Goal: Information Seeking & Learning: Learn about a topic

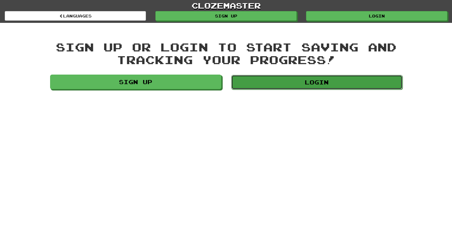
click at [341, 80] on link "Login" at bounding box center [316, 82] width 171 height 15
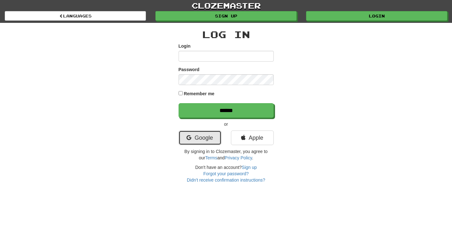
click at [209, 137] on link "Google" at bounding box center [199, 137] width 43 height 15
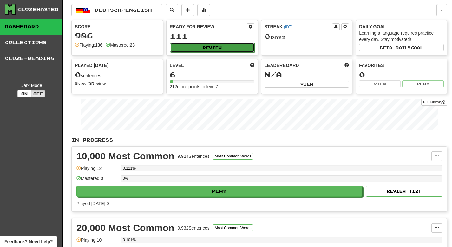
click at [215, 44] on button "Review" at bounding box center [212, 48] width 85 height 10
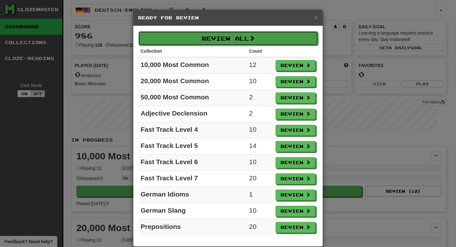
click at [248, 37] on button "Review All" at bounding box center [228, 38] width 180 height 15
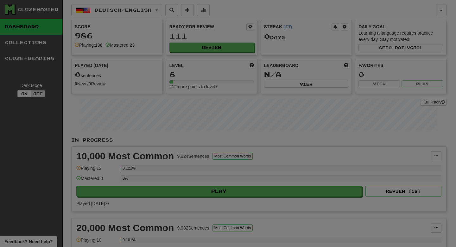
select select "**"
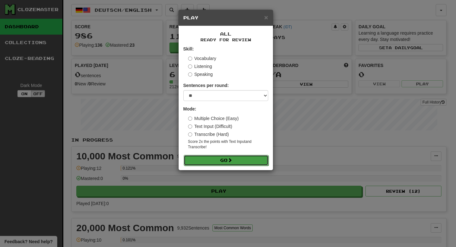
click at [232, 162] on span at bounding box center [230, 160] width 4 height 4
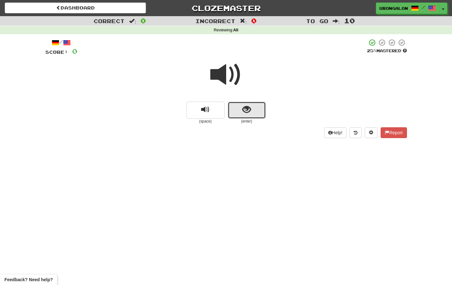
click at [237, 107] on button "show sentence" at bounding box center [247, 110] width 38 height 17
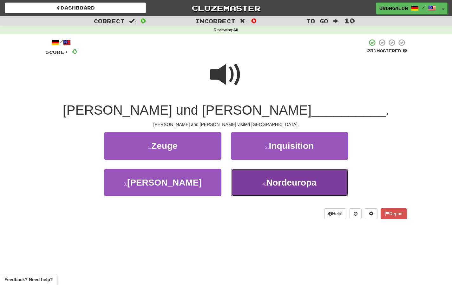
click at [278, 189] on button "4 . Nordeuropa" at bounding box center [289, 183] width 117 height 28
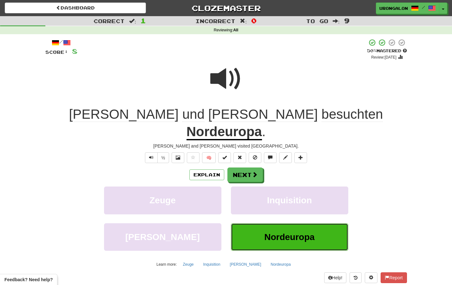
drag, startPoint x: 282, startPoint y: 230, endPoint x: 404, endPoint y: 207, distance: 123.9
click at [404, 223] on div "Bohren Nordeuropa" at bounding box center [226, 241] width 380 height 36
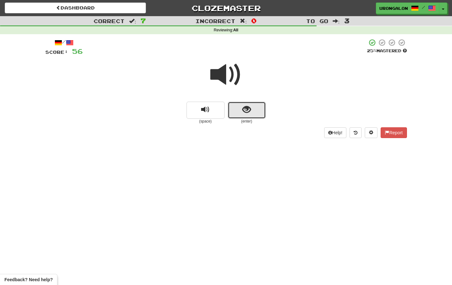
click at [257, 117] on button "show sentence" at bounding box center [247, 110] width 38 height 17
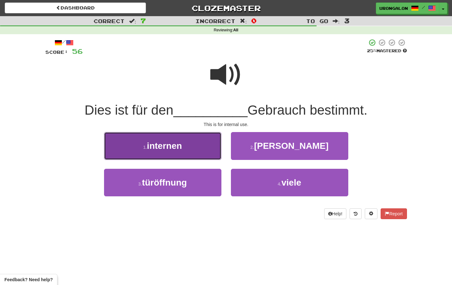
click at [194, 145] on button "1 . internen" at bounding box center [162, 146] width 117 height 28
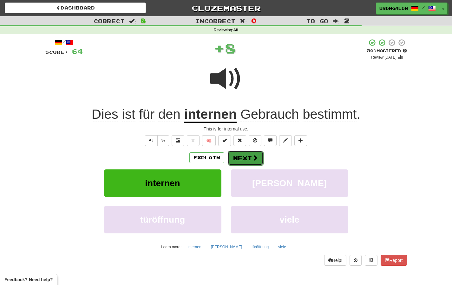
click at [240, 159] on button "Next" at bounding box center [245, 158] width 35 height 15
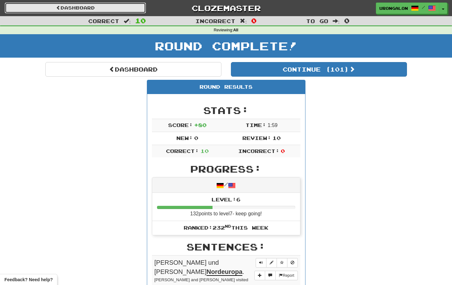
click at [61, 7] on link "Dashboard" at bounding box center [75, 8] width 141 height 11
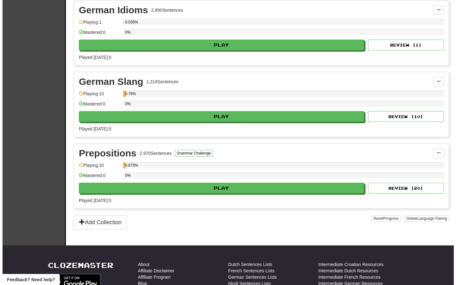
scroll to position [788, 0]
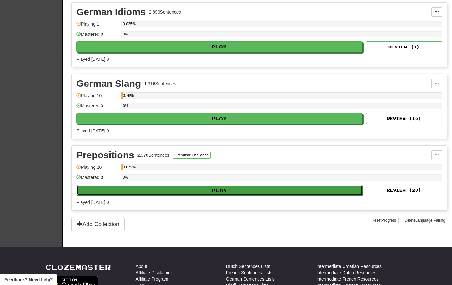
click at [199, 192] on button "Play" at bounding box center [220, 190] width 286 height 11
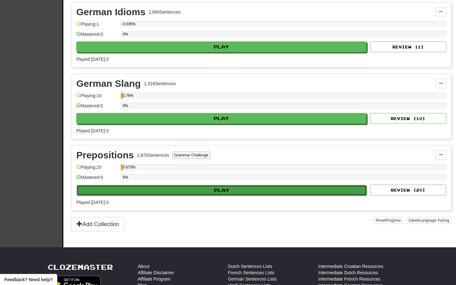
select select "**"
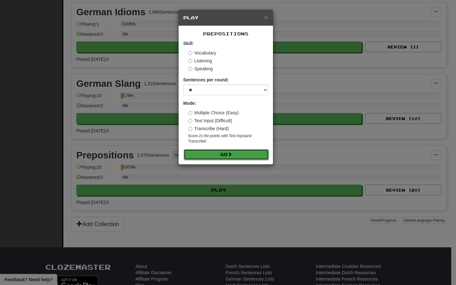
click at [223, 153] on button "Go" at bounding box center [226, 154] width 85 height 11
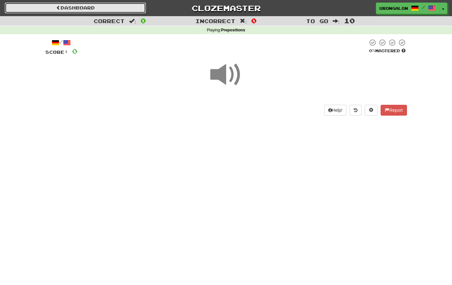
click at [90, 10] on link "Dashboard" at bounding box center [75, 8] width 141 height 11
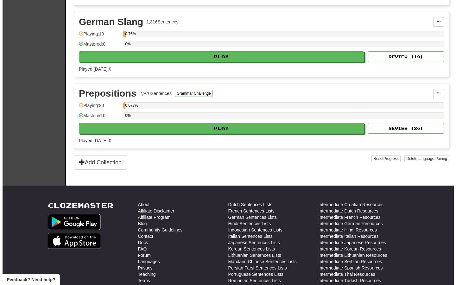
scroll to position [850, 0]
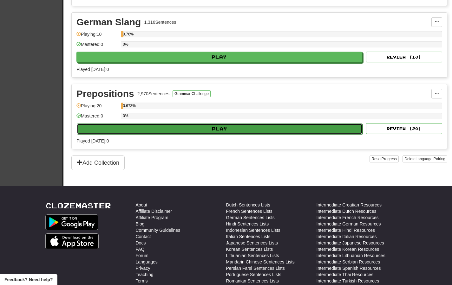
click at [200, 130] on button "Play" at bounding box center [220, 129] width 286 height 11
select select "**"
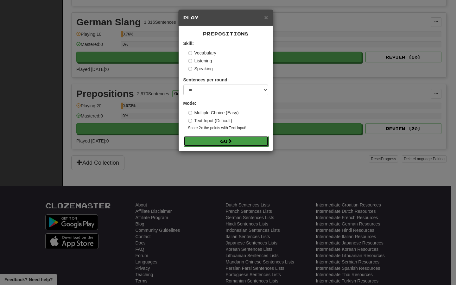
click at [219, 142] on button "Go" at bounding box center [226, 141] width 85 height 11
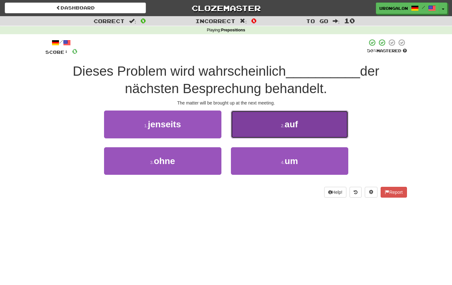
click at [274, 121] on button "2 . auf" at bounding box center [289, 125] width 117 height 28
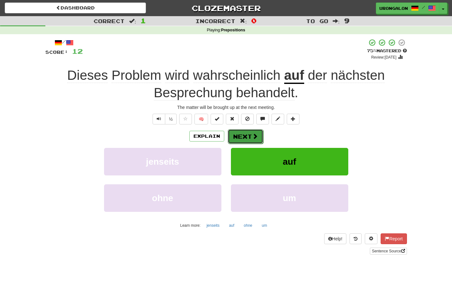
click at [259, 137] on button "Next" at bounding box center [245, 136] width 35 height 15
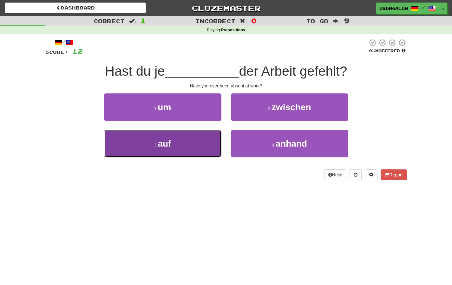
click at [176, 140] on button "3 . auf" at bounding box center [162, 144] width 117 height 28
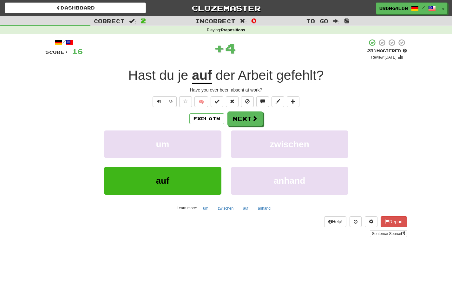
click at [182, 74] on span "je" at bounding box center [183, 75] width 10 height 15
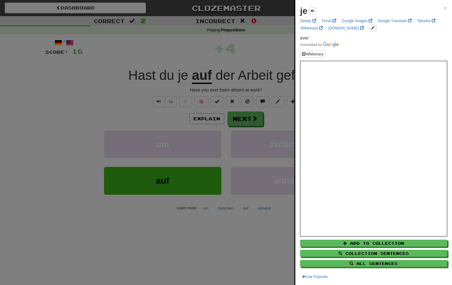
click at [171, 67] on div at bounding box center [226, 142] width 452 height 285
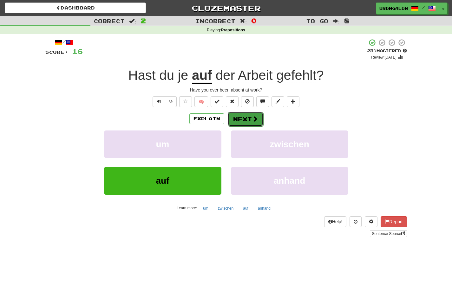
click at [245, 119] on button "Next" at bounding box center [245, 119] width 35 height 15
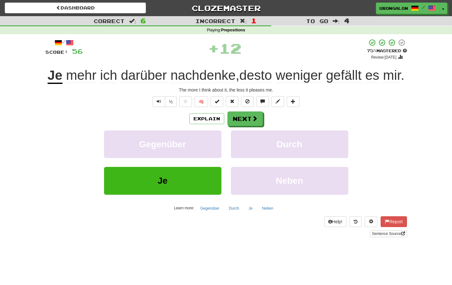
click at [56, 75] on u "Je" at bounding box center [55, 76] width 15 height 16
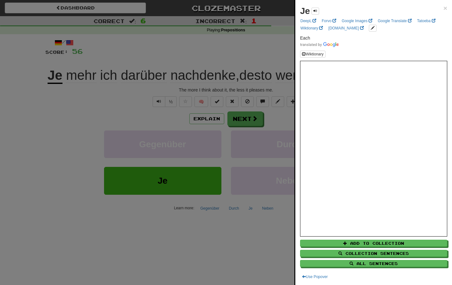
click at [60, 74] on div at bounding box center [226, 142] width 452 height 285
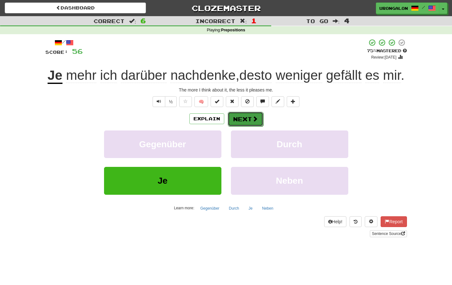
click at [250, 117] on button "Next" at bounding box center [245, 119] width 35 height 15
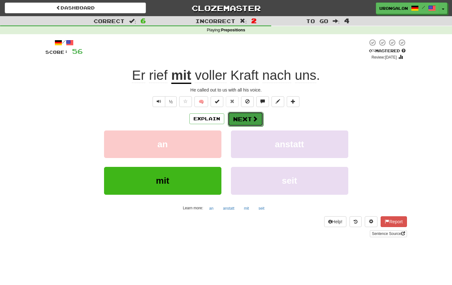
click at [241, 121] on button "Next" at bounding box center [245, 119] width 35 height 15
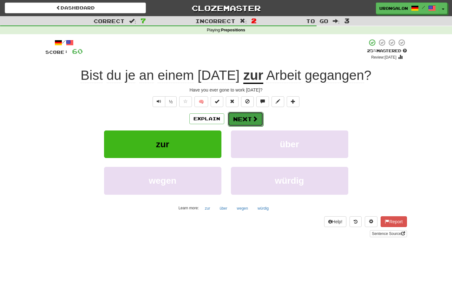
click at [244, 118] on button "Next" at bounding box center [245, 119] width 35 height 15
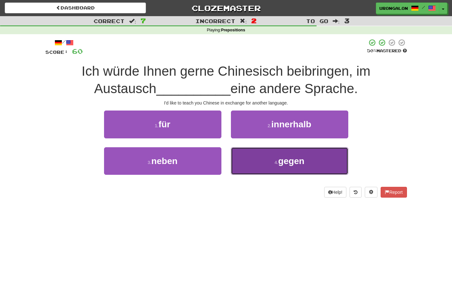
click at [251, 164] on button "4 . gegen" at bounding box center [289, 161] width 117 height 28
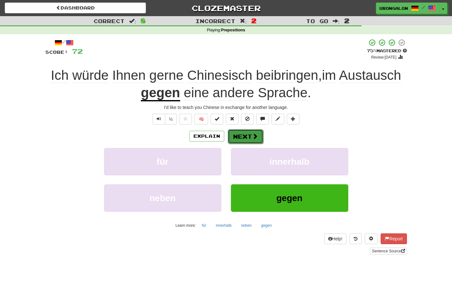
click at [249, 138] on button "Next" at bounding box center [245, 136] width 35 height 15
